Goal: Transaction & Acquisition: Purchase product/service

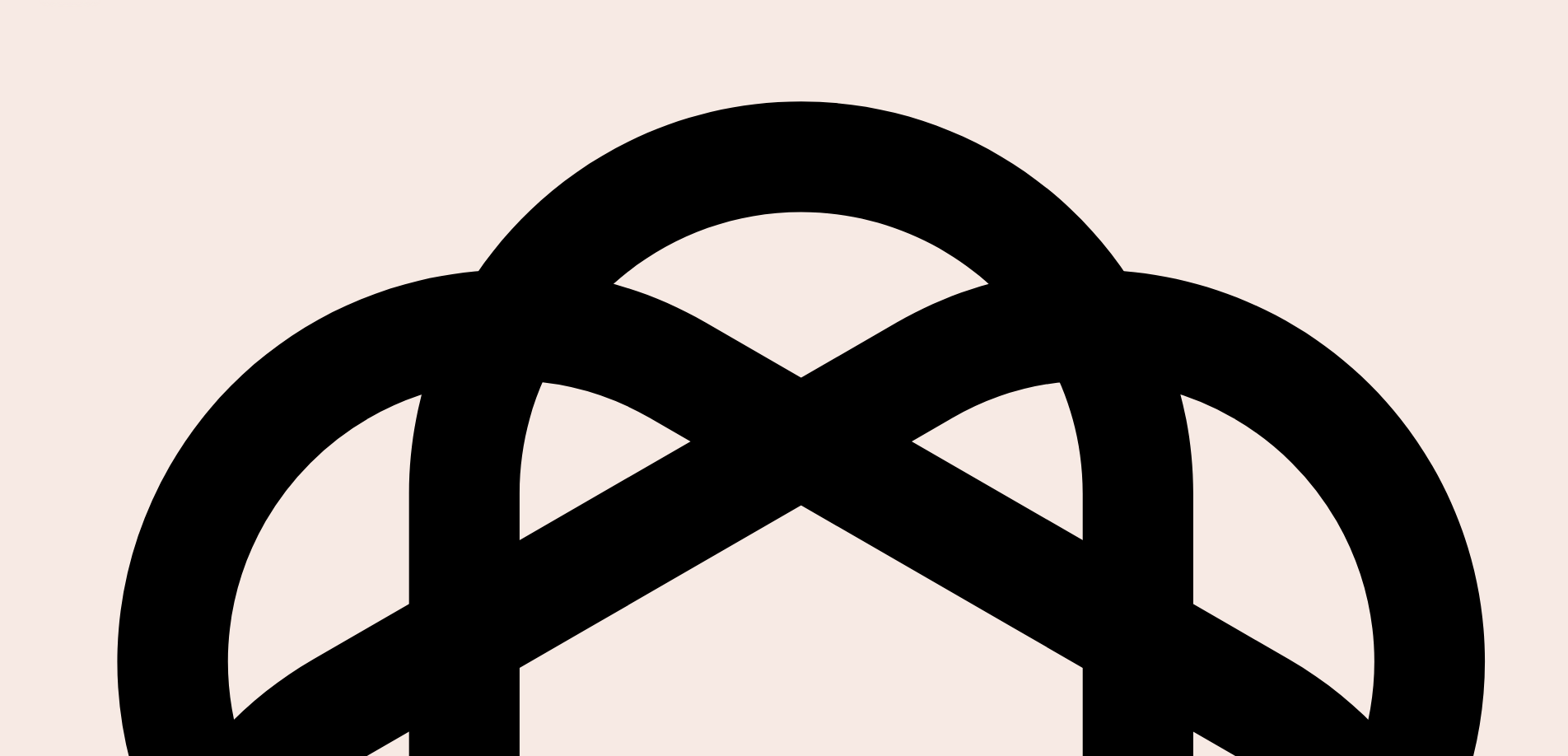
scroll to position [30, 0]
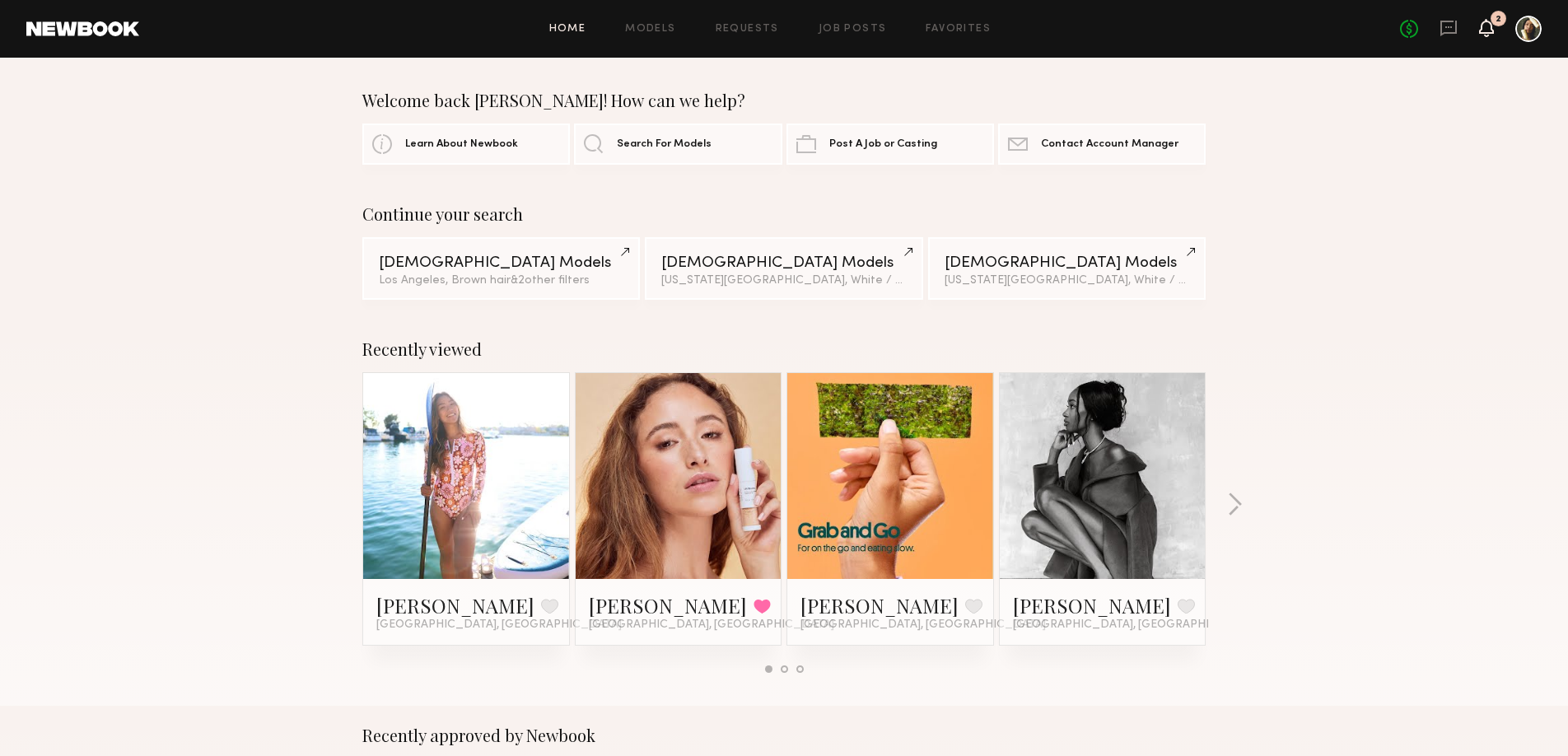
click at [1483, 23] on icon at bounding box center [1486, 27] width 13 height 12
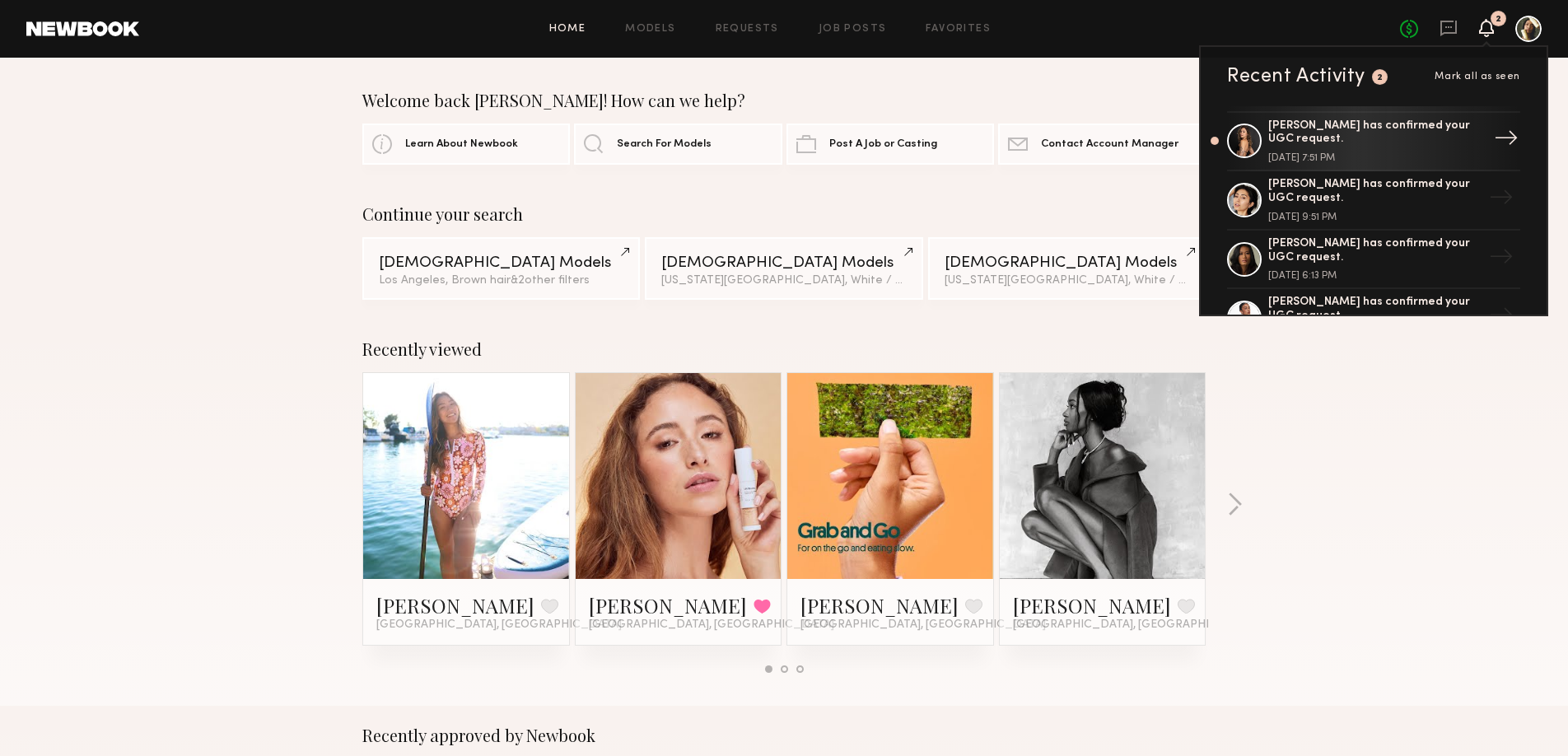
scroll to position [61, 0]
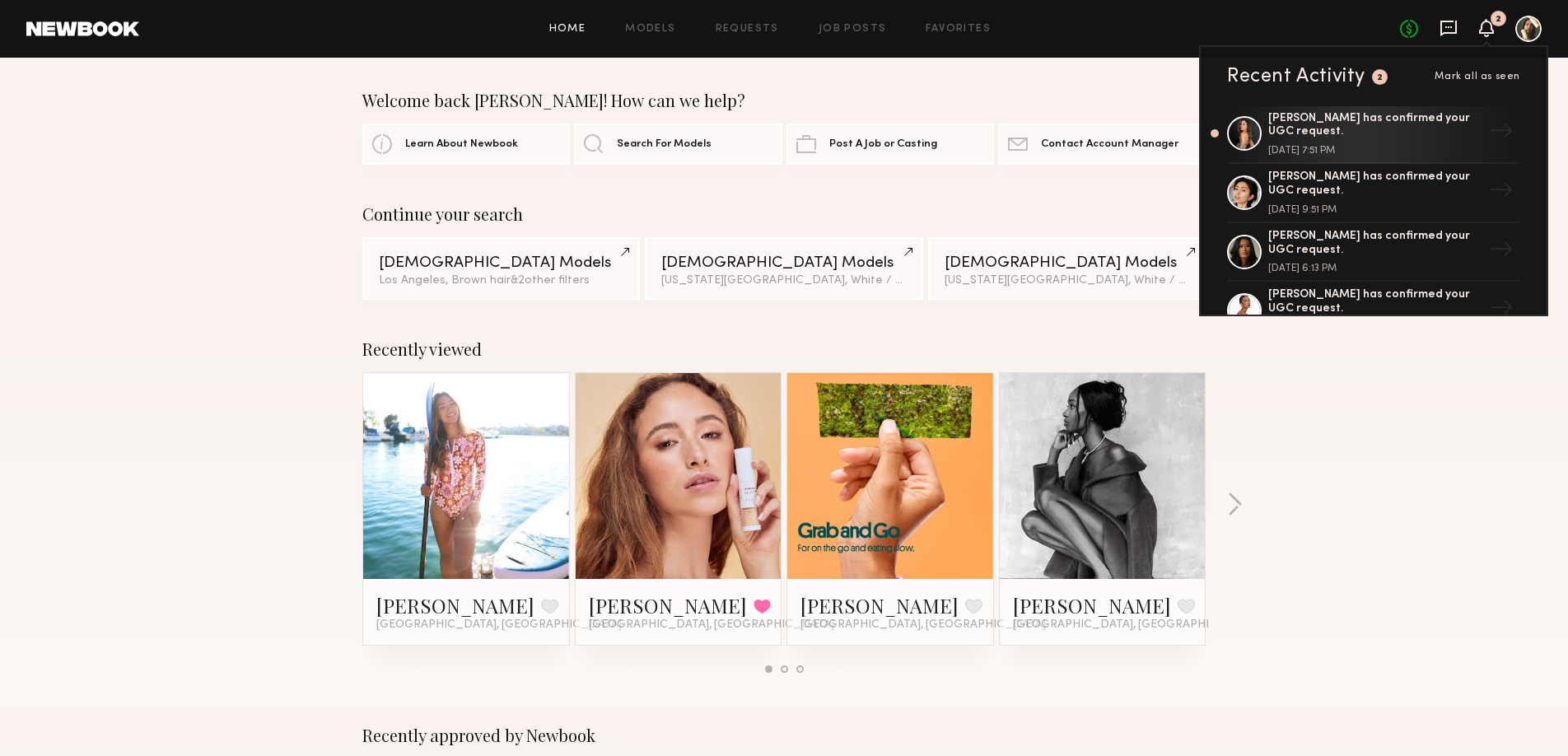
click at [1449, 23] on icon at bounding box center [1449, 28] width 18 height 18
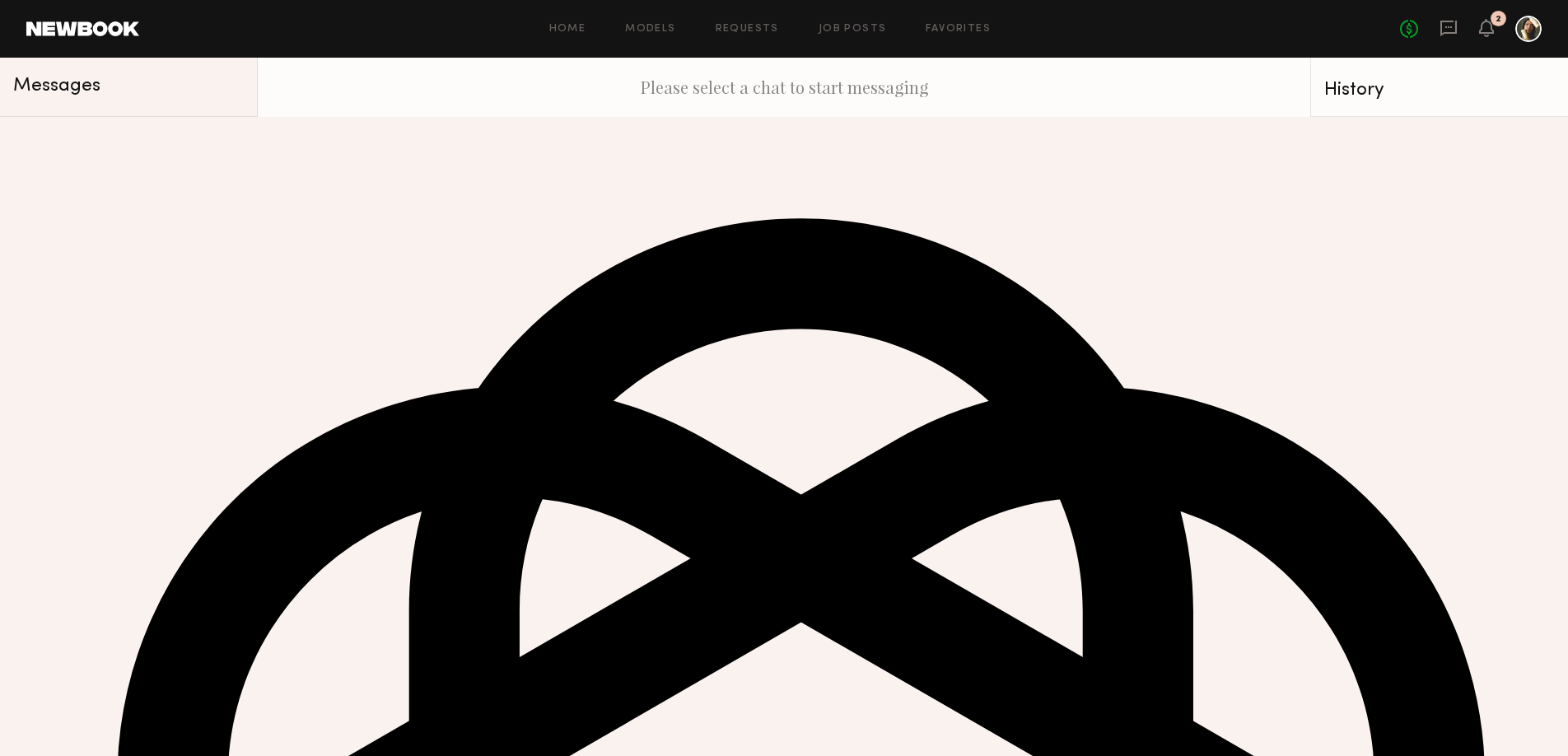
click at [104, 146] on div "[PERSON_NAME]" at bounding box center [118, 141] width 124 height 16
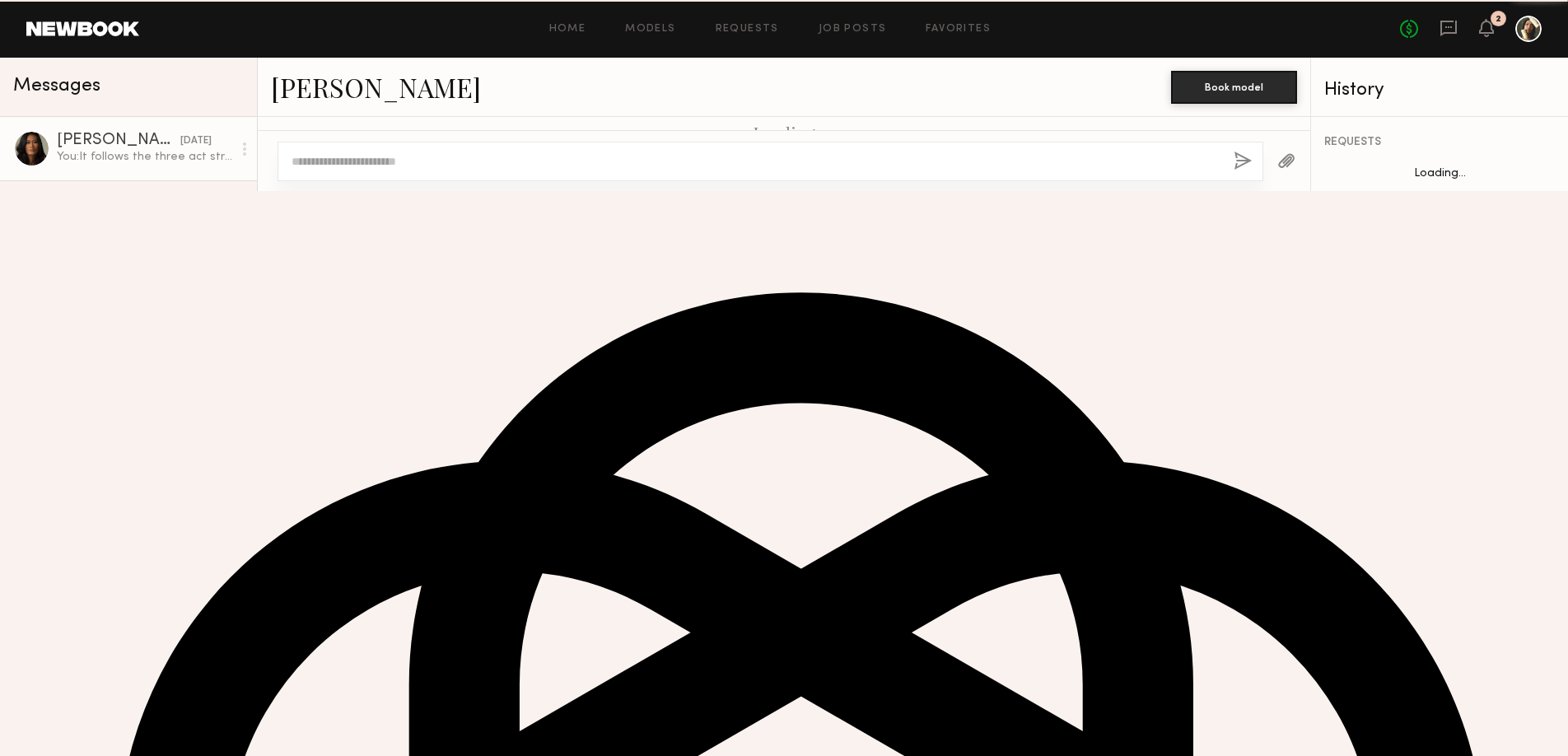
scroll to position [913, 0]
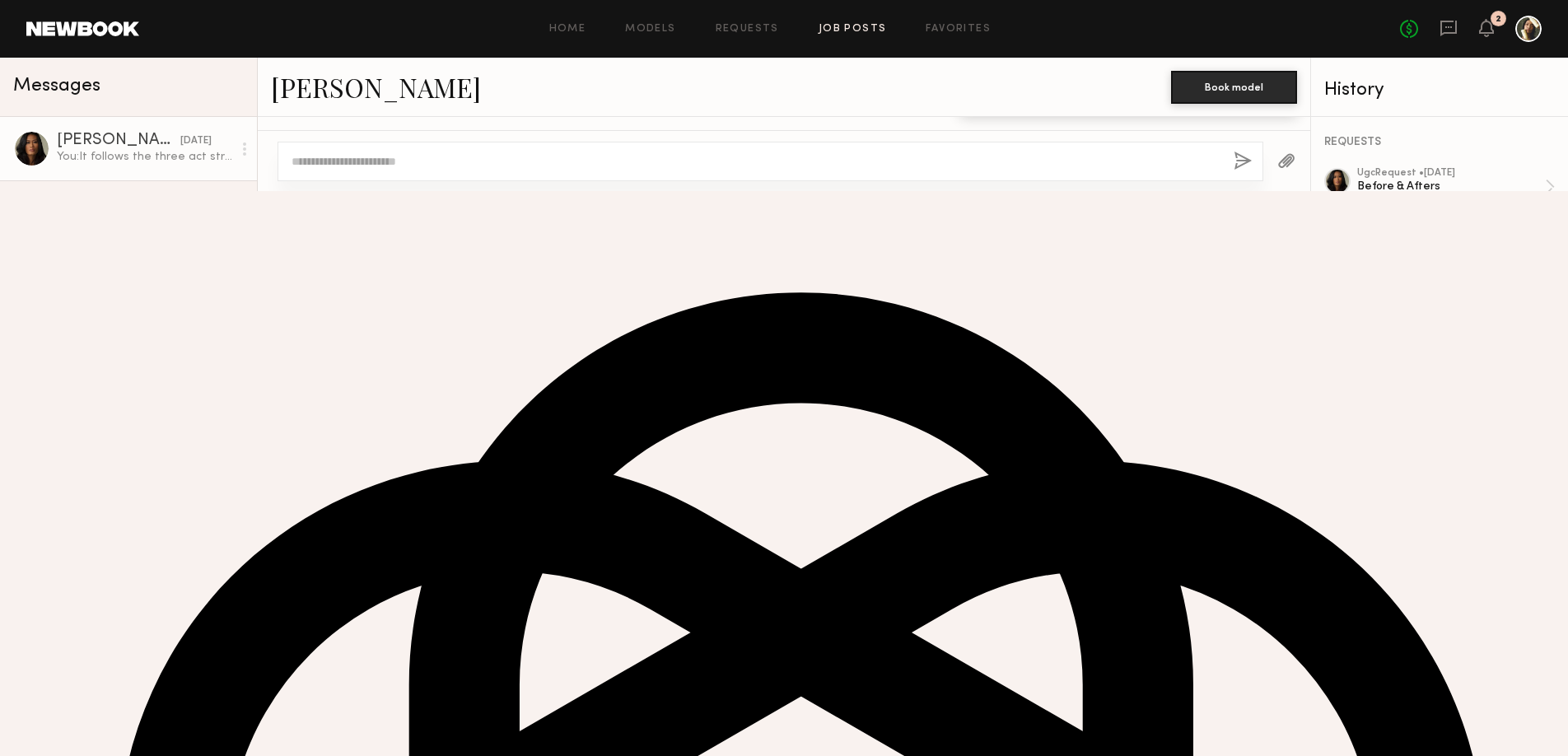
click at [828, 33] on link "Job Posts" at bounding box center [853, 29] width 69 height 11
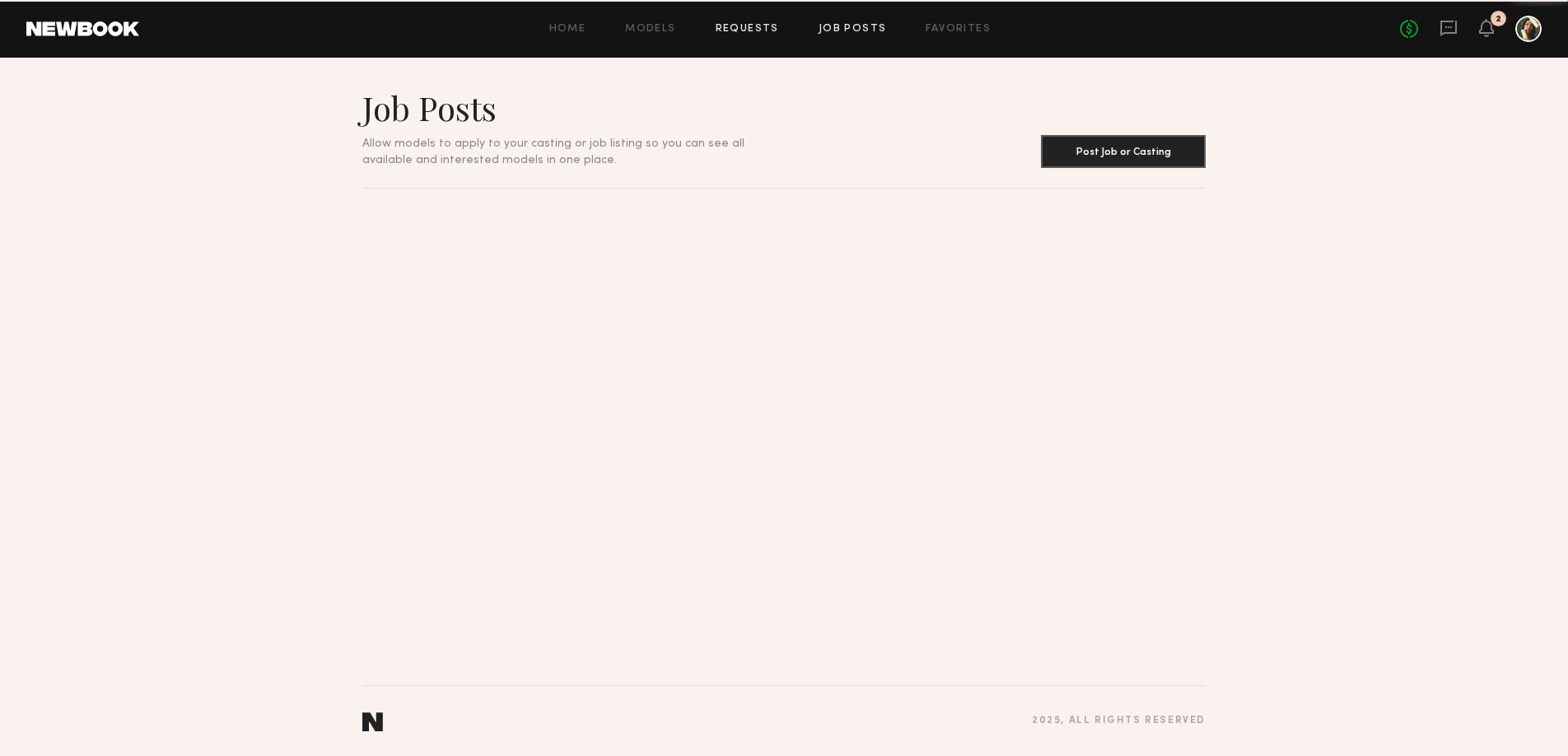
click at [720, 32] on link "Requests" at bounding box center [747, 29] width 63 height 11
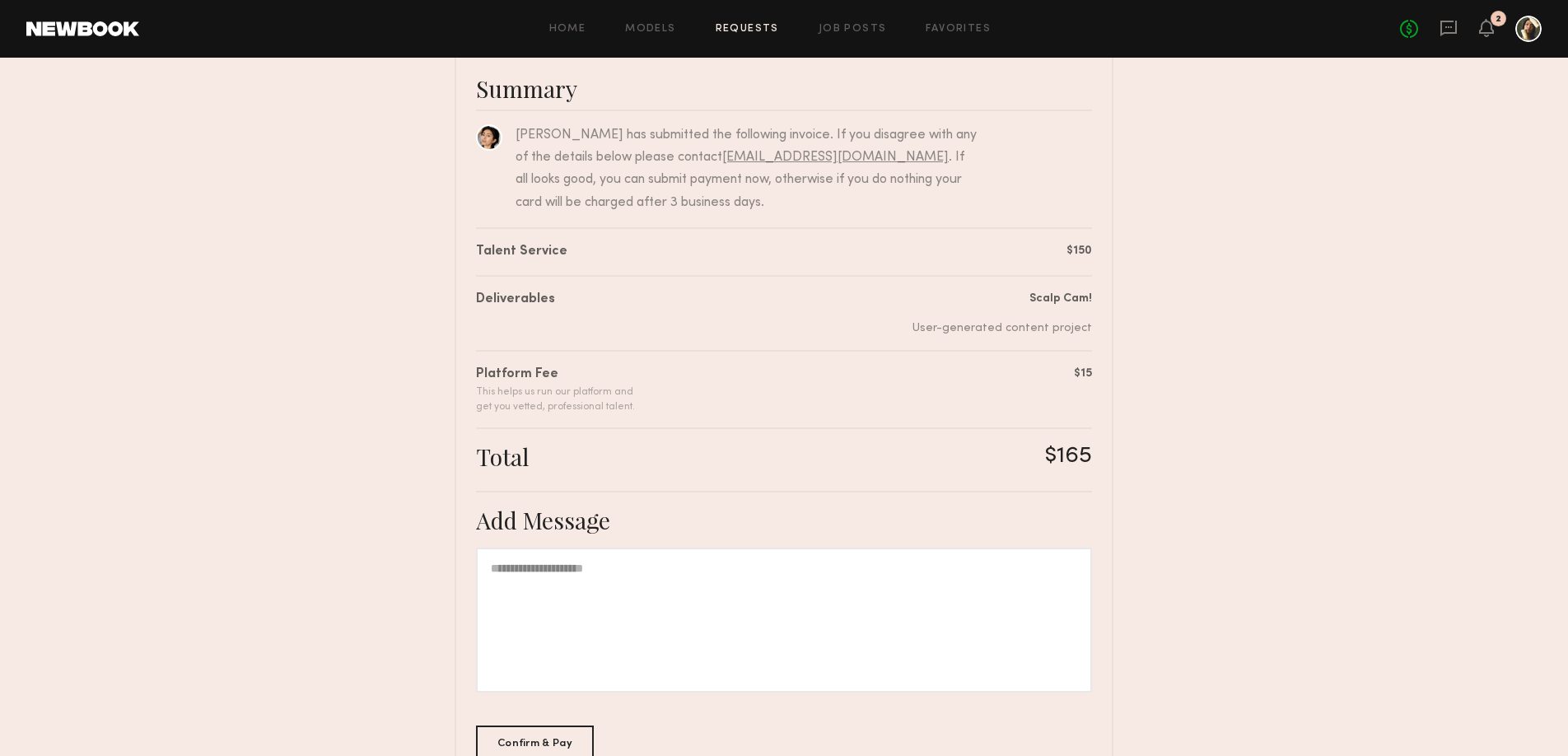
scroll to position [235, 0]
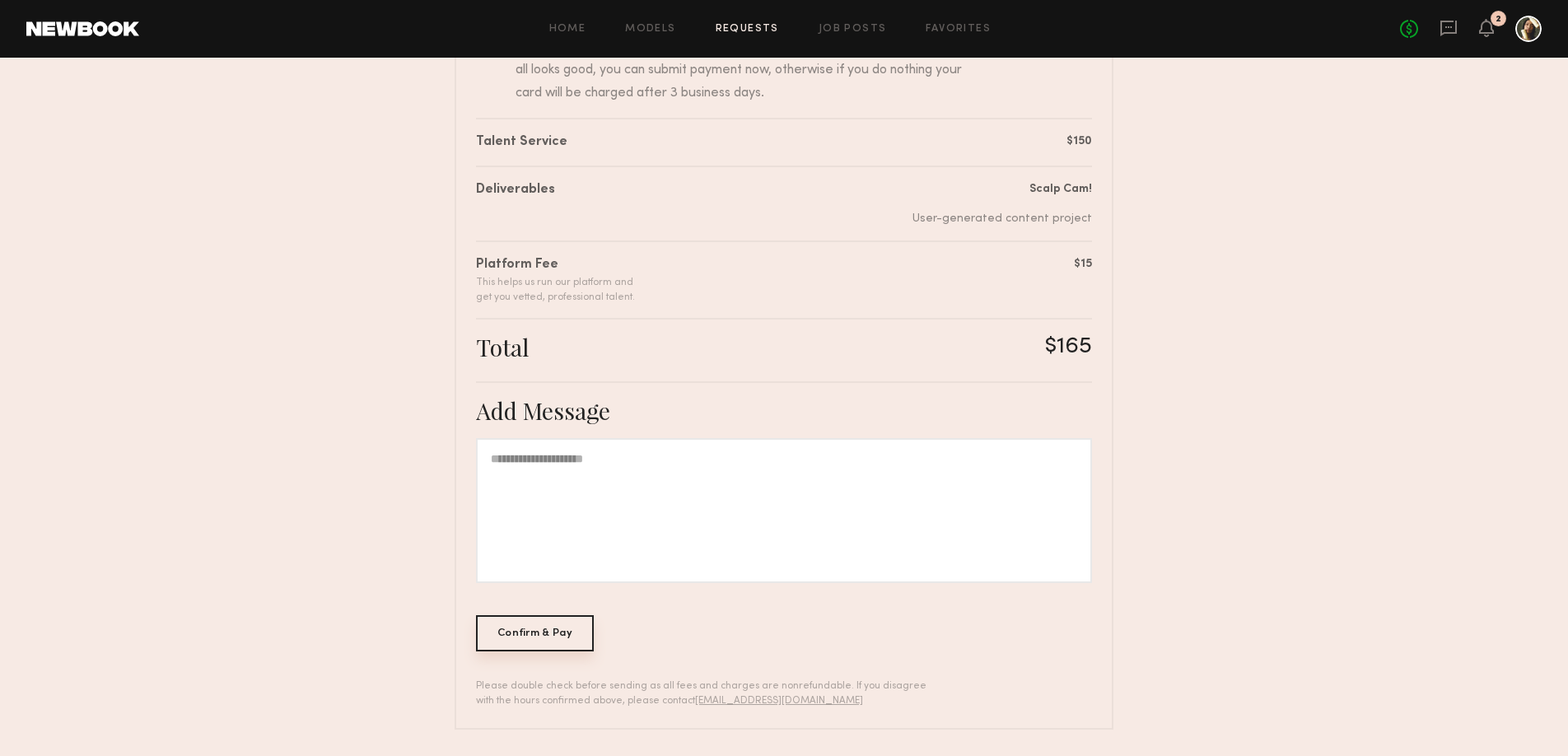
click at [528, 641] on div "Confirm & Pay" at bounding box center [535, 633] width 117 height 37
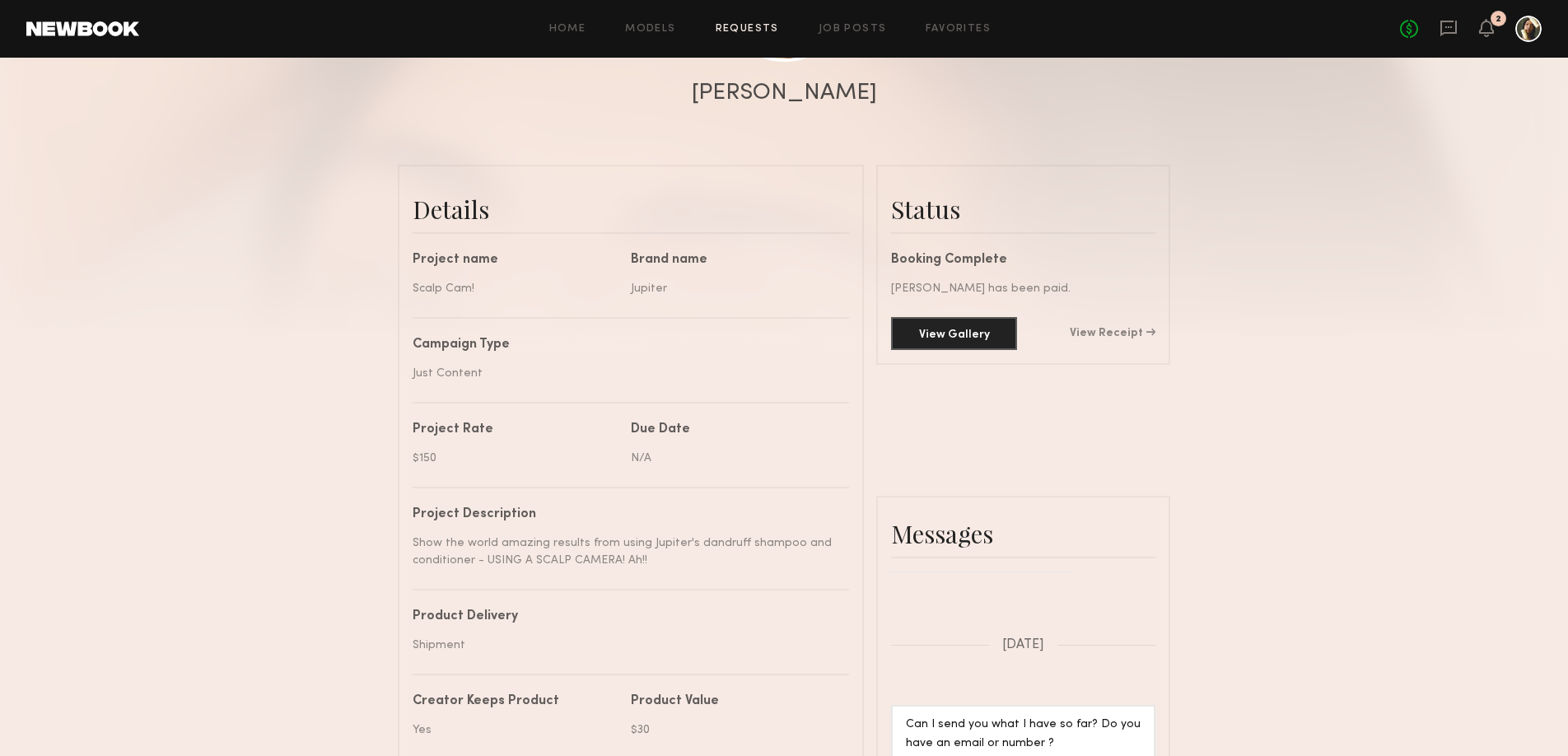
scroll to position [304, 0]
